Goal: Information Seeking & Learning: Learn about a topic

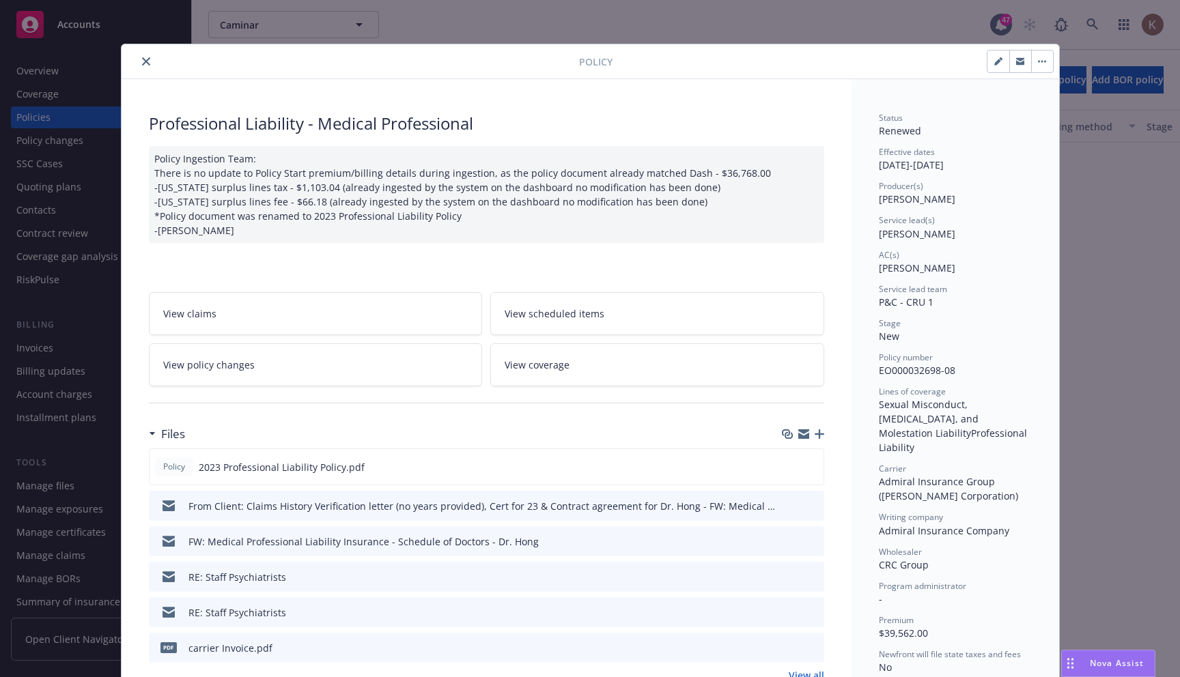
scroll to position [4753, 0]
click at [147, 61] on icon "close" at bounding box center [146, 61] width 8 height 8
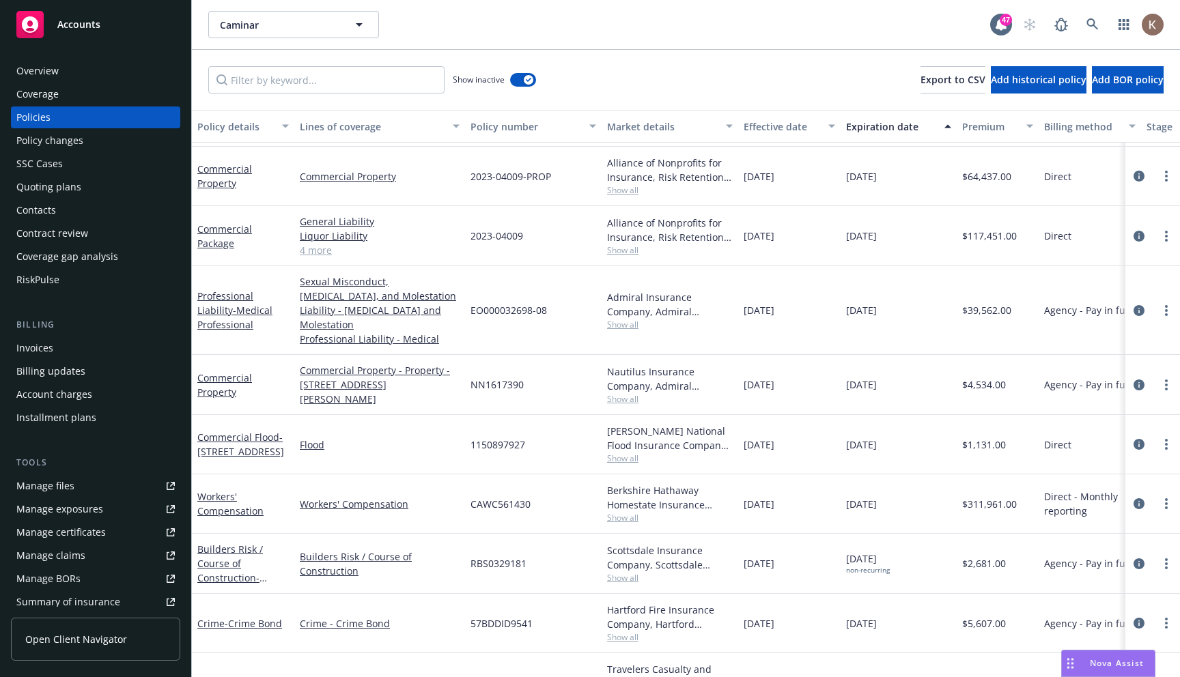
click at [80, 343] on div "Invoices" at bounding box center [95, 348] width 158 height 22
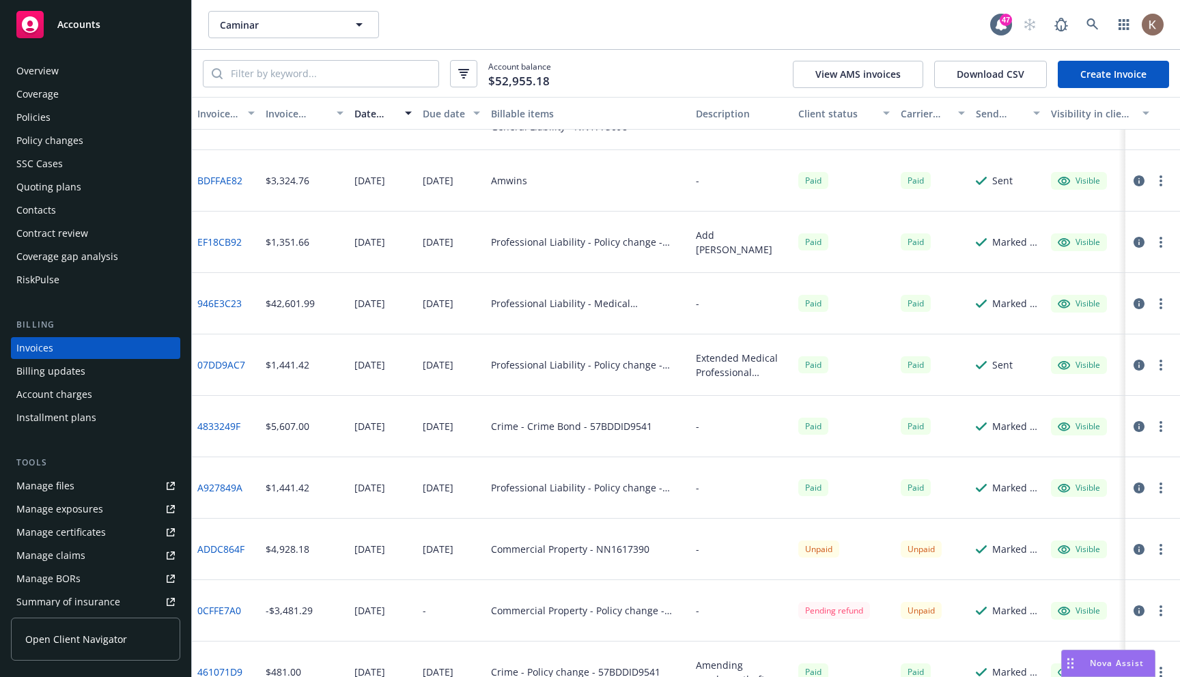
scroll to position [229, 0]
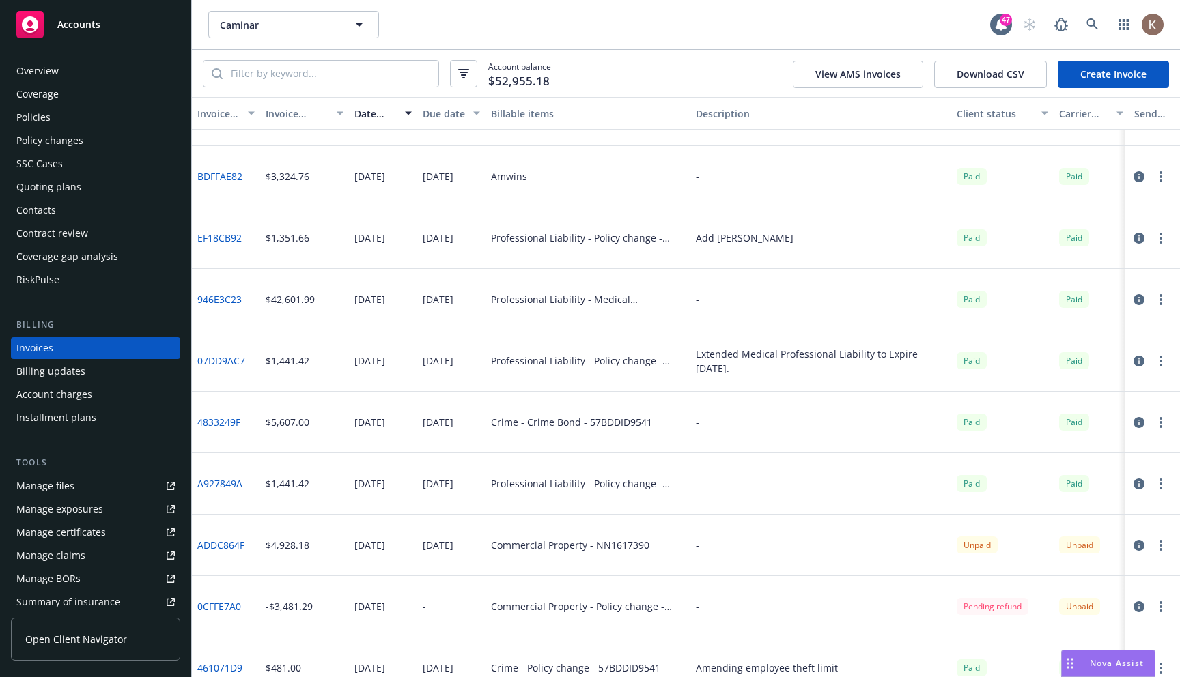
drag, startPoint x: 789, startPoint y: 113, endPoint x: 948, endPoint y: 117, distance: 158.5
click at [948, 117] on div "button" at bounding box center [944, 113] width 7 height 31
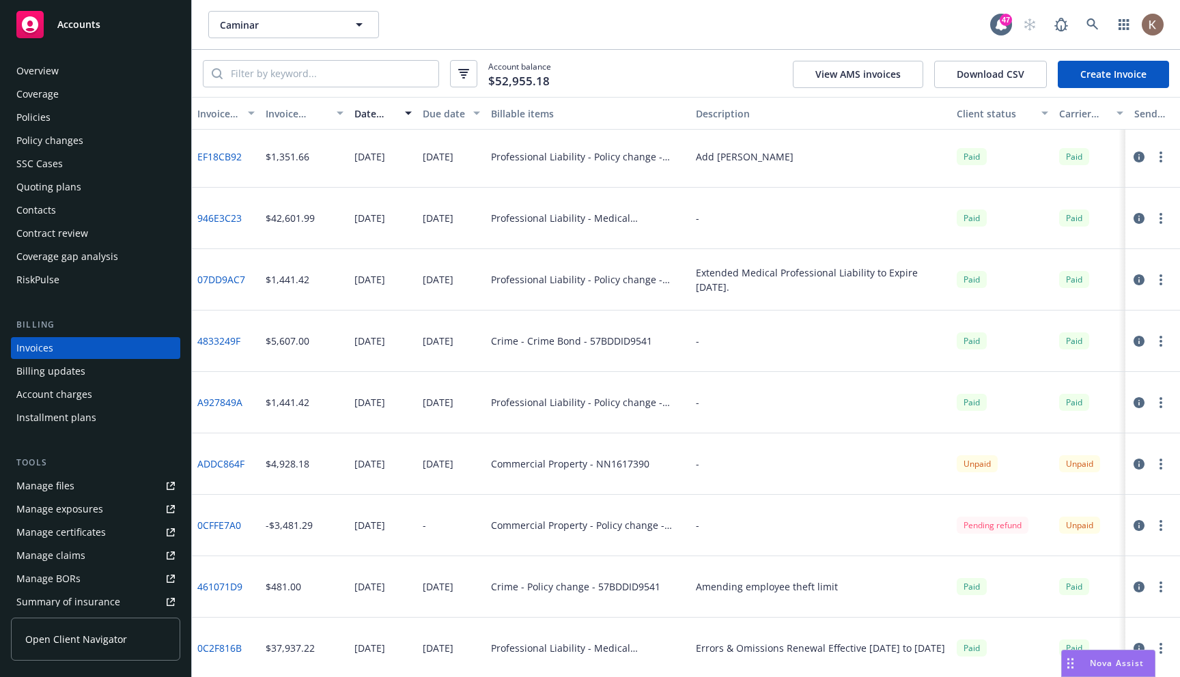
scroll to position [559, 0]
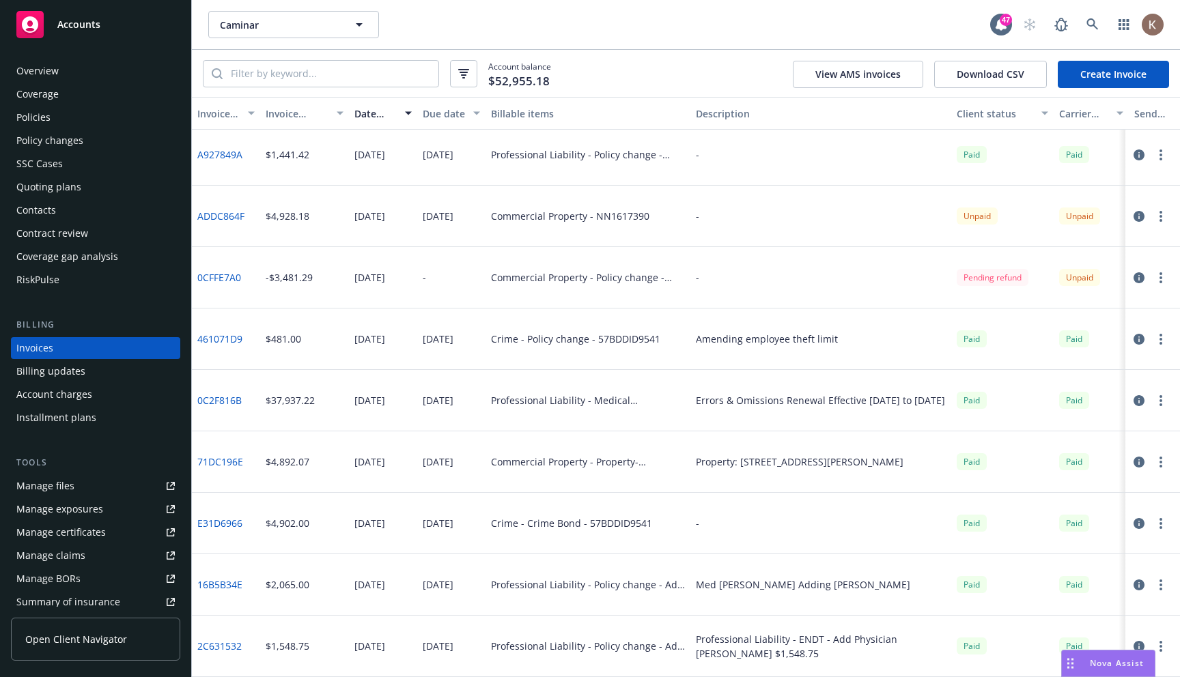
click at [683, 51] on div "Account balance $52,955.18 View AMS invoices Download CSV Create Invoice" at bounding box center [686, 73] width 988 height 47
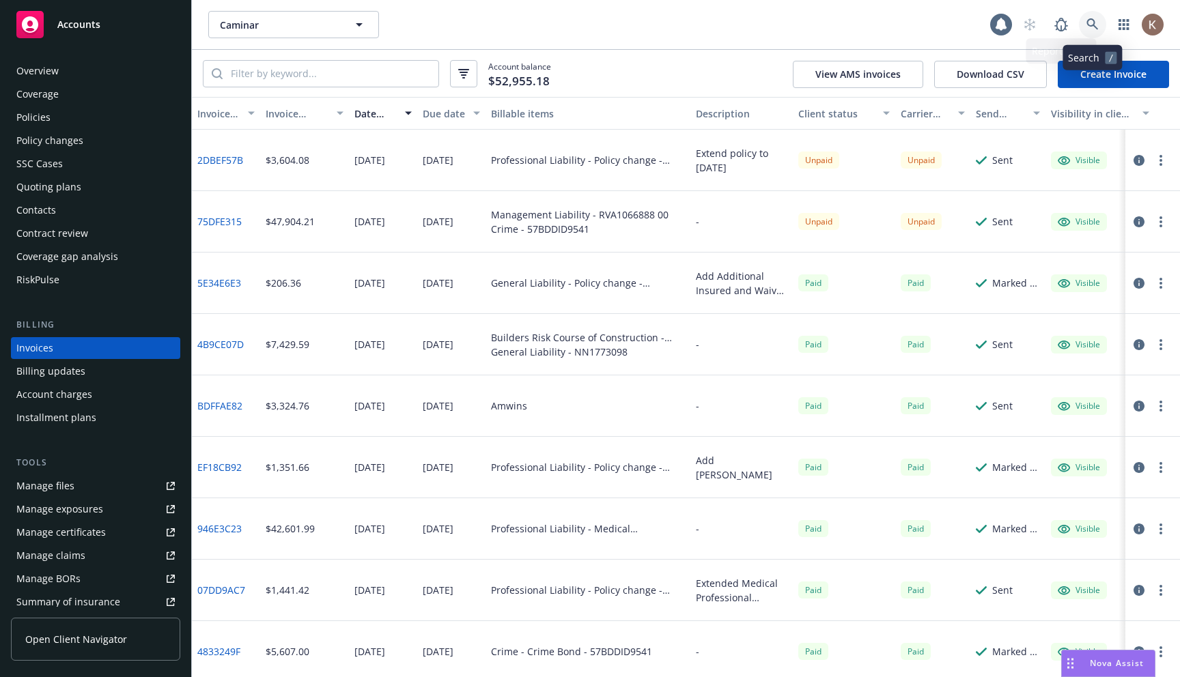
click at [1093, 20] on icon at bounding box center [1092, 24] width 12 height 12
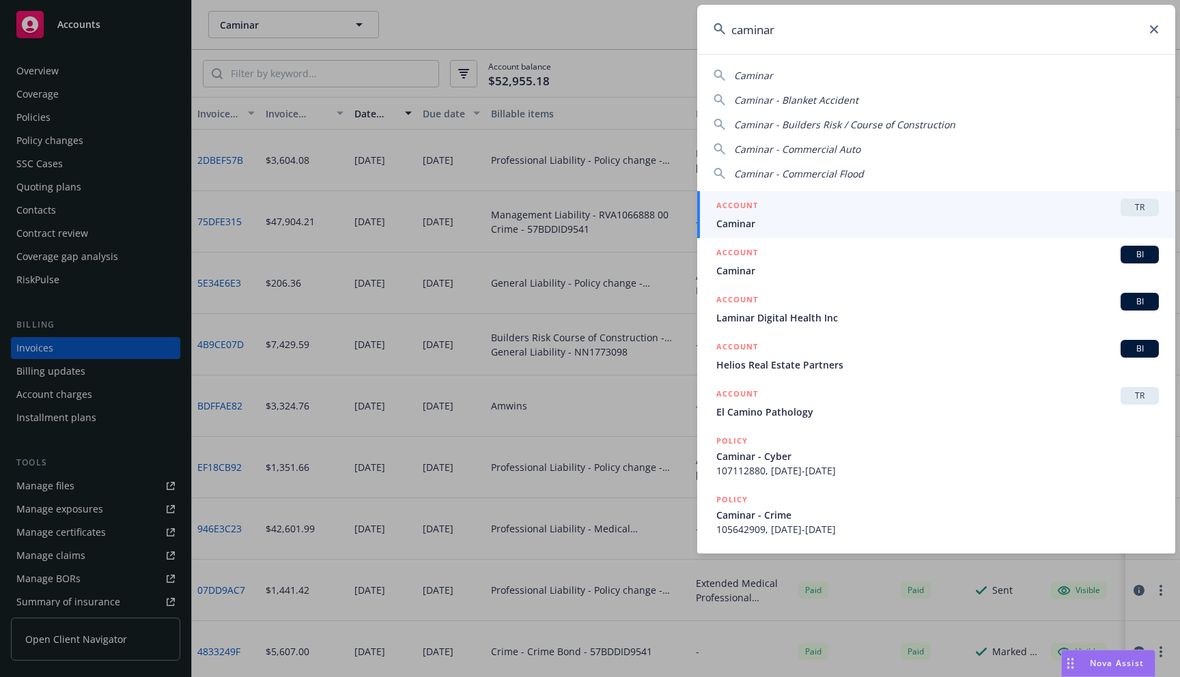
type input "caminar"
click at [996, 218] on span "Caminar" at bounding box center [937, 223] width 442 height 14
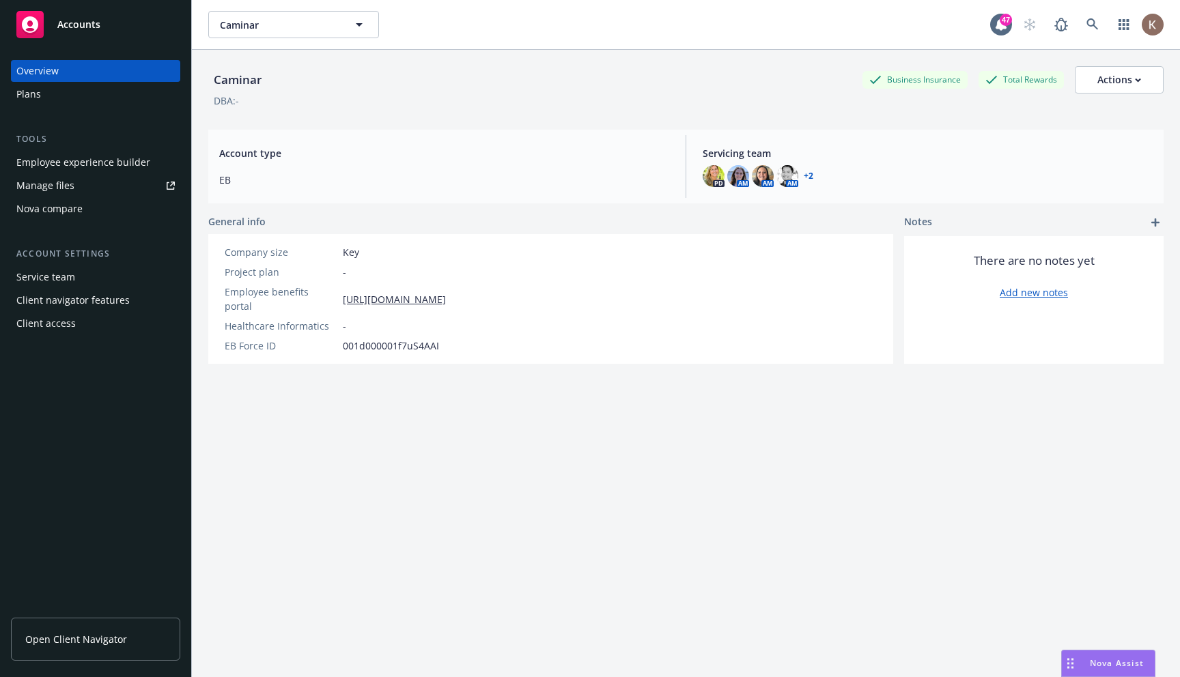
click at [64, 91] on div "Plans" at bounding box center [95, 94] width 158 height 22
